Goal: Information Seeking & Learning: Learn about a topic

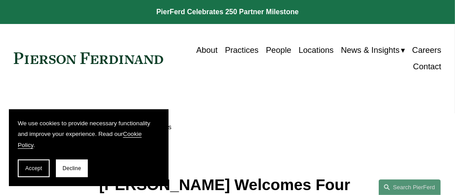
click at [75, 169] on span "Decline" at bounding box center [72, 168] width 19 height 6
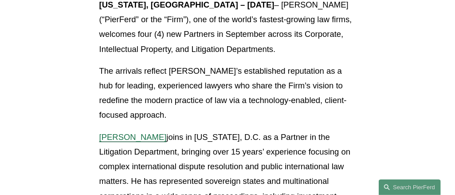
scroll to position [297, 0]
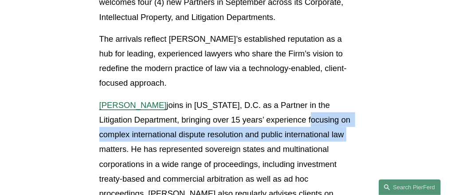
drag, startPoint x: 274, startPoint y: 120, endPoint x: 310, endPoint y: 130, distance: 37.4
click at [310, 130] on p "[PERSON_NAME] joins in [US_STATE], D.C. as a Partner in the Litigation Departme…" at bounding box center [227, 164] width 257 height 133
copy p "focusing on complex international dispute resolution and public international l…"
click at [130, 104] on span "[PERSON_NAME]" at bounding box center [132, 104] width 67 height 9
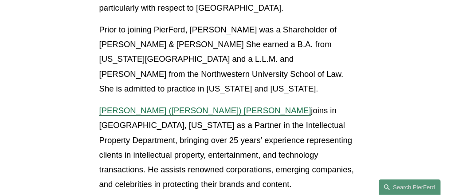
scroll to position [916, 0]
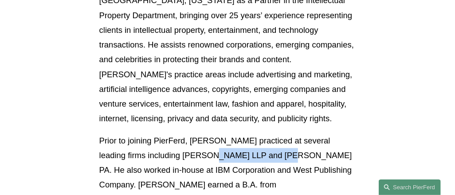
drag, startPoint x: 199, startPoint y: 83, endPoint x: 271, endPoint y: 85, distance: 71.9
click at [271, 133] on p "Prior to joining PierFerd, [PERSON_NAME] practiced at several leading firms inc…" at bounding box center [227, 184] width 257 height 103
copy p "[PERSON_NAME] PA"
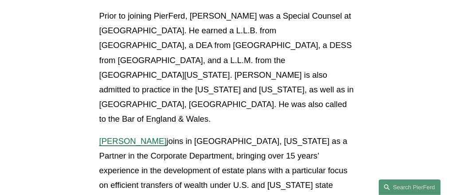
scroll to position [696, 0]
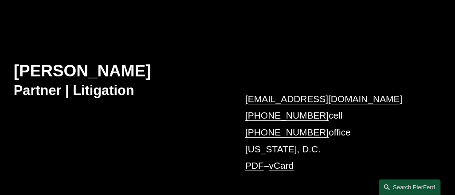
scroll to position [94, 0]
